Goal: Transaction & Acquisition: Download file/media

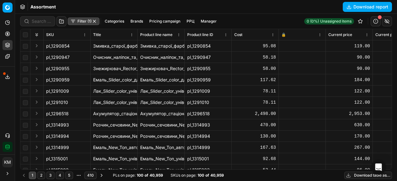
click at [357, 6] on button "Download report" at bounding box center [367, 7] width 49 height 10
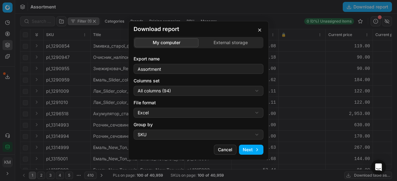
click at [258, 149] on button "Next" at bounding box center [251, 150] width 24 height 10
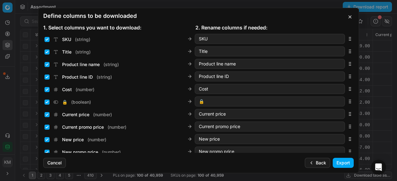
click at [336, 163] on button "Export" at bounding box center [343, 163] width 21 height 10
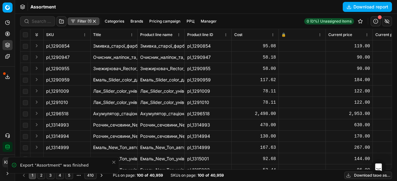
click at [2, 80] on div "Export service 67" at bounding box center [7, 76] width 15 height 15
click at [6, 79] on button "Export service" at bounding box center [8, 77] width 10 height 10
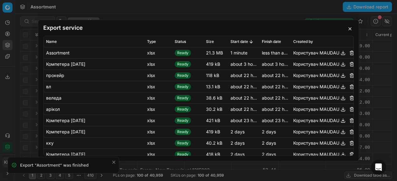
click at [340, 54] on button "button" at bounding box center [344, 53] width 8 height 8
